Goal: Task Accomplishment & Management: Use online tool/utility

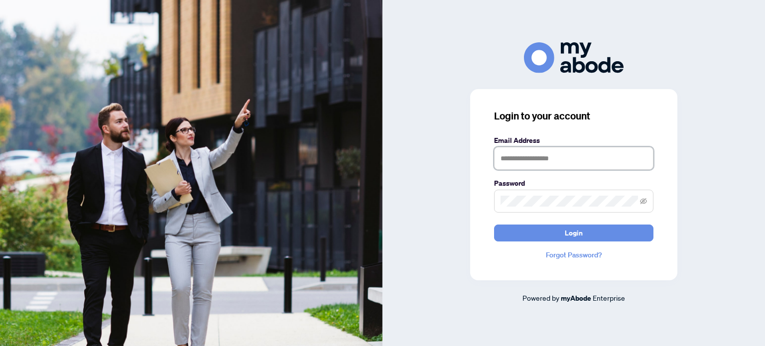
click at [516, 155] on input "text" at bounding box center [573, 158] width 159 height 23
type input "**********"
click at [494, 225] on button "Login" at bounding box center [573, 233] width 159 height 17
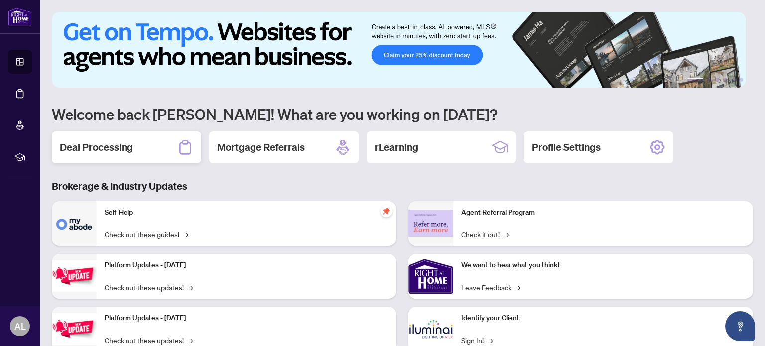
click at [134, 139] on div "Deal Processing" at bounding box center [126, 147] width 149 height 32
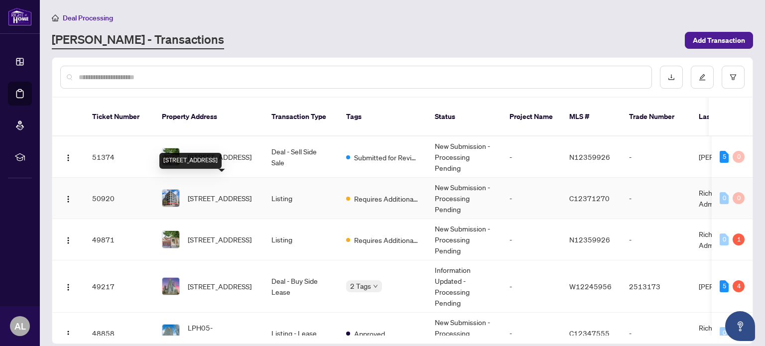
click at [219, 193] on span "[STREET_ADDRESS]" at bounding box center [220, 198] width 64 height 11
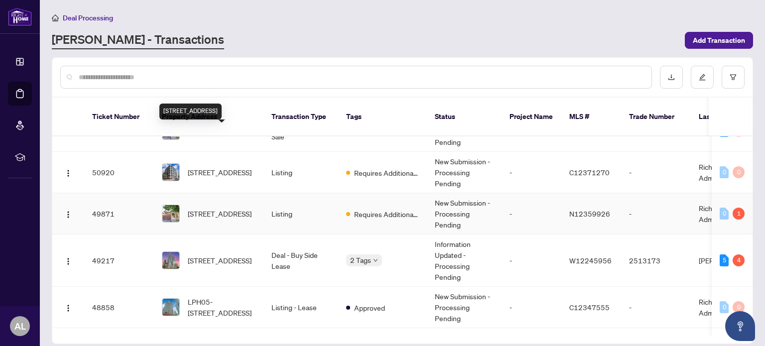
scroll to position [50, 0]
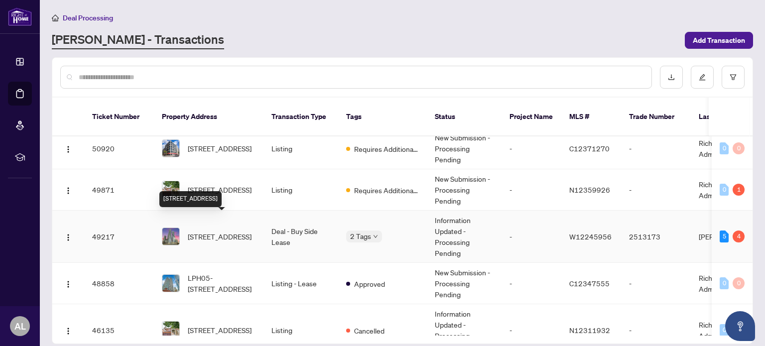
click at [217, 231] on span "[STREET_ADDRESS]" at bounding box center [220, 236] width 64 height 11
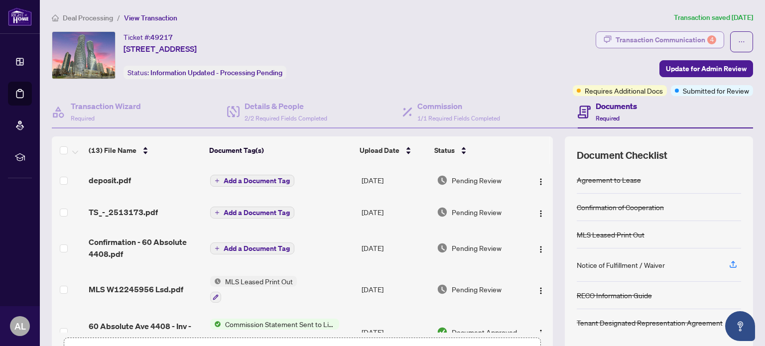
click at [665, 35] on div "Transaction Communication 4" at bounding box center [665, 40] width 101 height 16
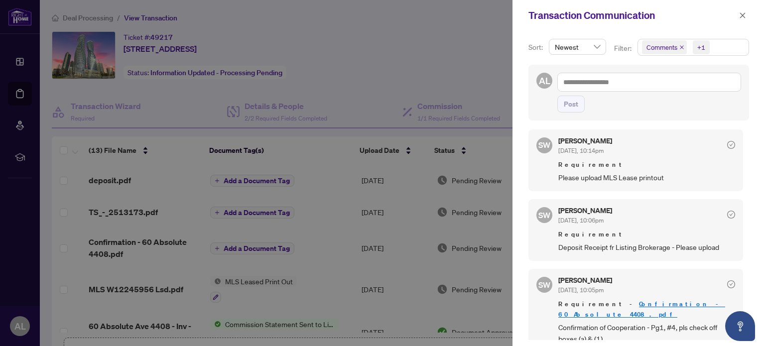
scroll to position [1, 0]
click at [16, 16] on div at bounding box center [382, 173] width 765 height 346
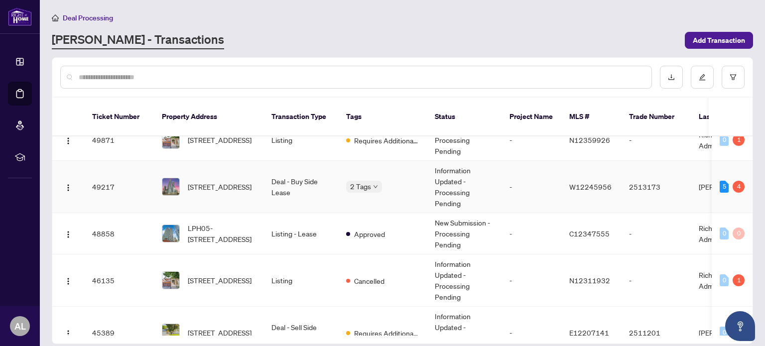
scroll to position [149, 0]
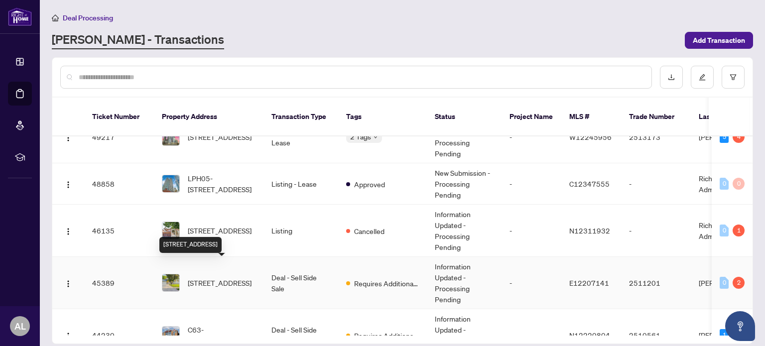
click at [217, 277] on span "[STREET_ADDRESS]" at bounding box center [220, 282] width 64 height 11
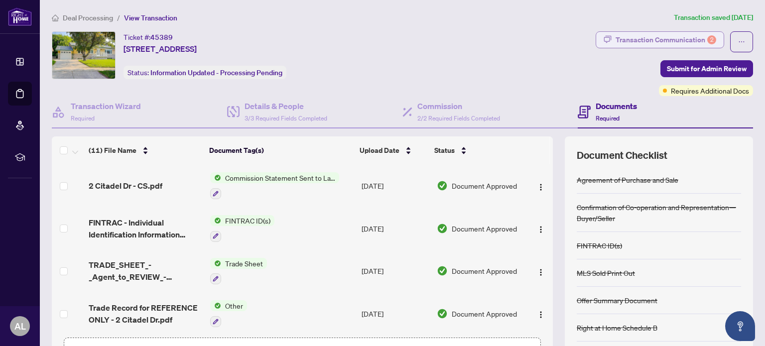
click at [660, 39] on div "Transaction Communication 2" at bounding box center [665, 40] width 101 height 16
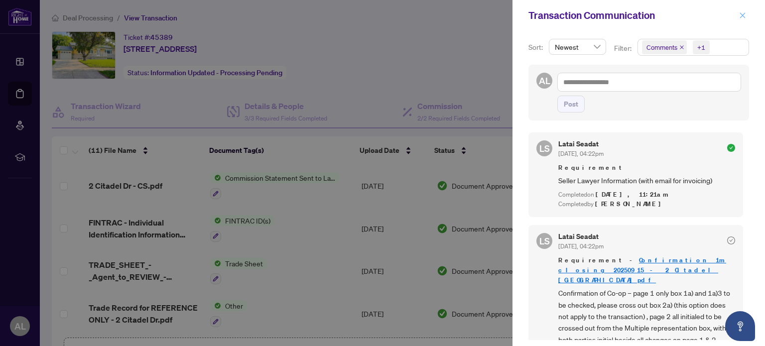
click at [741, 15] on icon "close" at bounding box center [742, 15] width 7 height 7
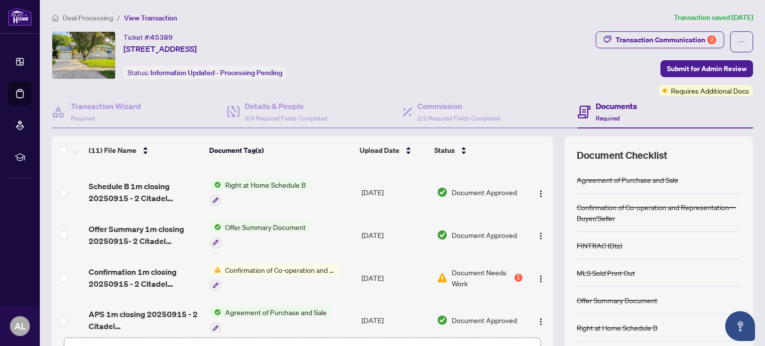
scroll to position [249, 0]
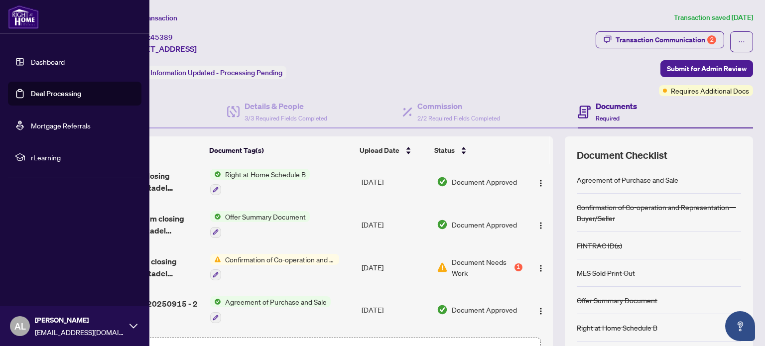
click at [13, 15] on img at bounding box center [23, 17] width 31 height 24
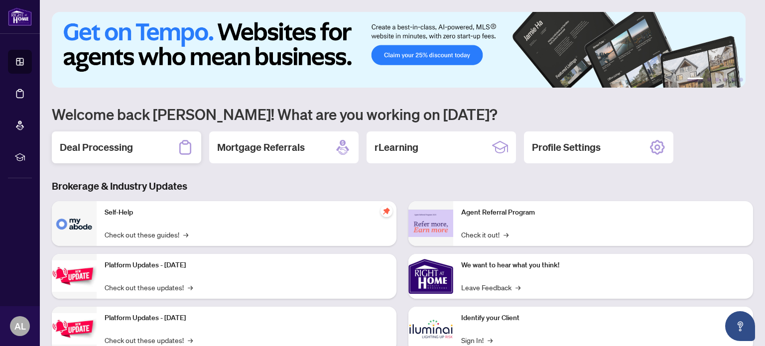
click at [128, 138] on div "Deal Processing" at bounding box center [126, 147] width 149 height 32
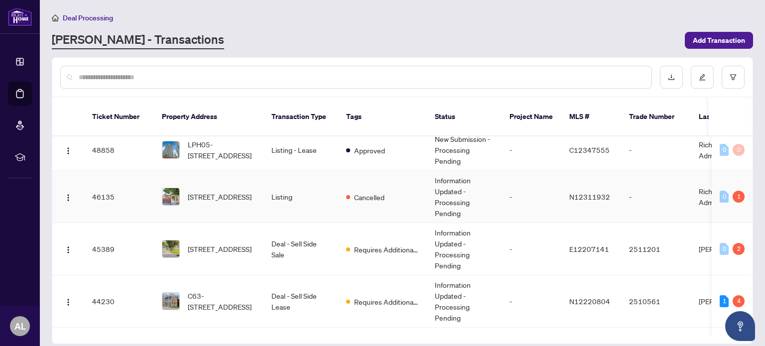
scroll to position [199, 0]
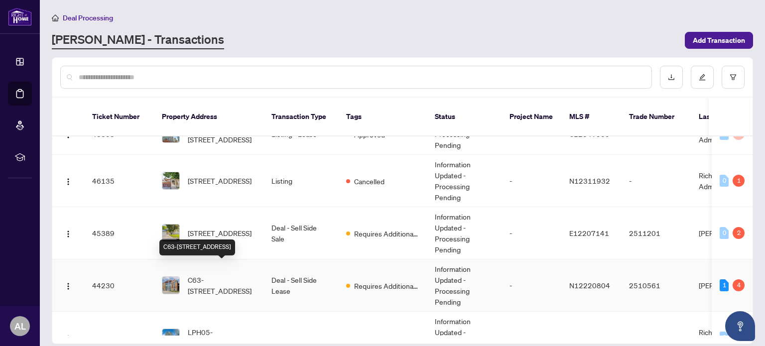
click at [236, 274] on span "C63-[STREET_ADDRESS]" at bounding box center [222, 285] width 68 height 22
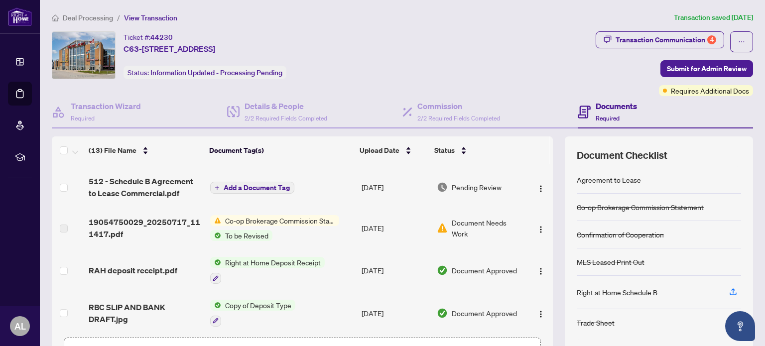
scroll to position [199, 0]
click at [656, 38] on div "Transaction Communication 4" at bounding box center [665, 40] width 101 height 16
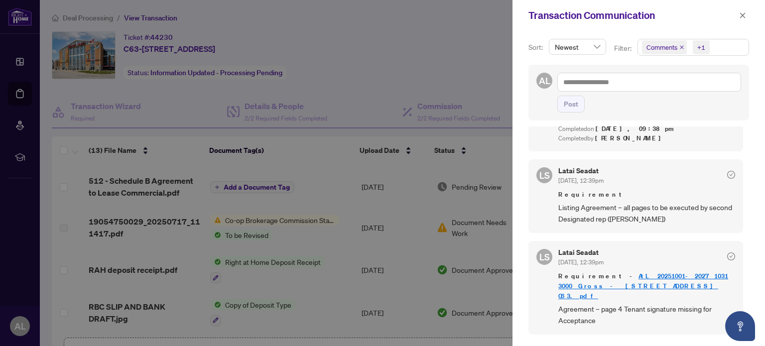
scroll to position [348, 0]
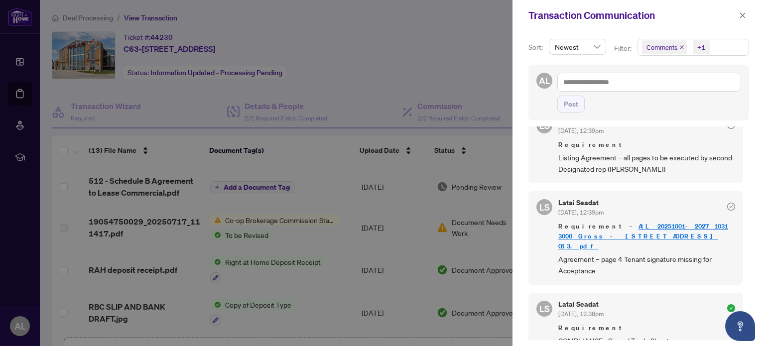
drag, startPoint x: 743, startPoint y: 11, endPoint x: 736, endPoint y: 19, distance: 10.6
click at [743, 12] on icon "close" at bounding box center [742, 15] width 7 height 7
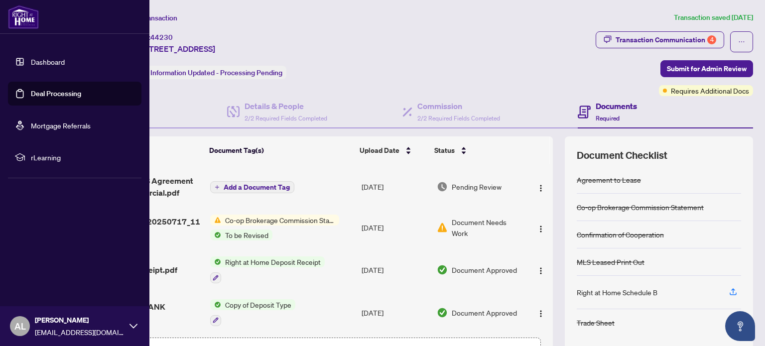
click at [19, 19] on img at bounding box center [23, 17] width 31 height 24
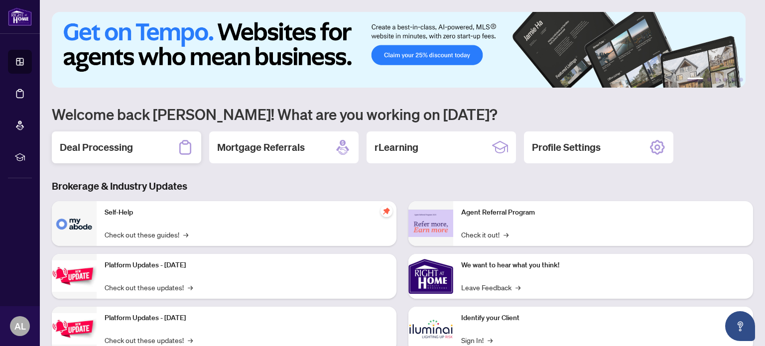
click at [121, 155] on div "Deal Processing" at bounding box center [126, 147] width 149 height 32
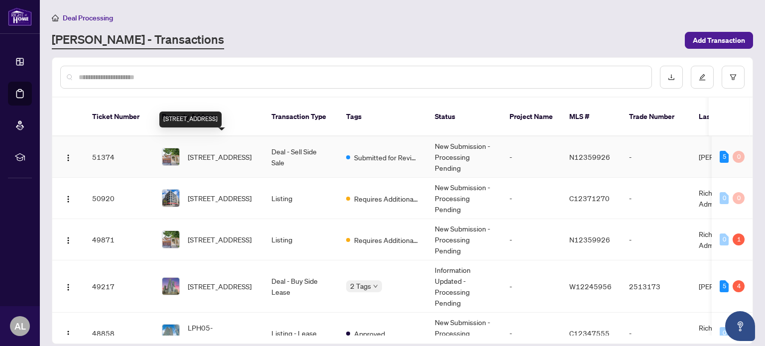
click at [218, 151] on span "[STREET_ADDRESS]" at bounding box center [220, 156] width 64 height 11
